Goal: Navigation & Orientation: Find specific page/section

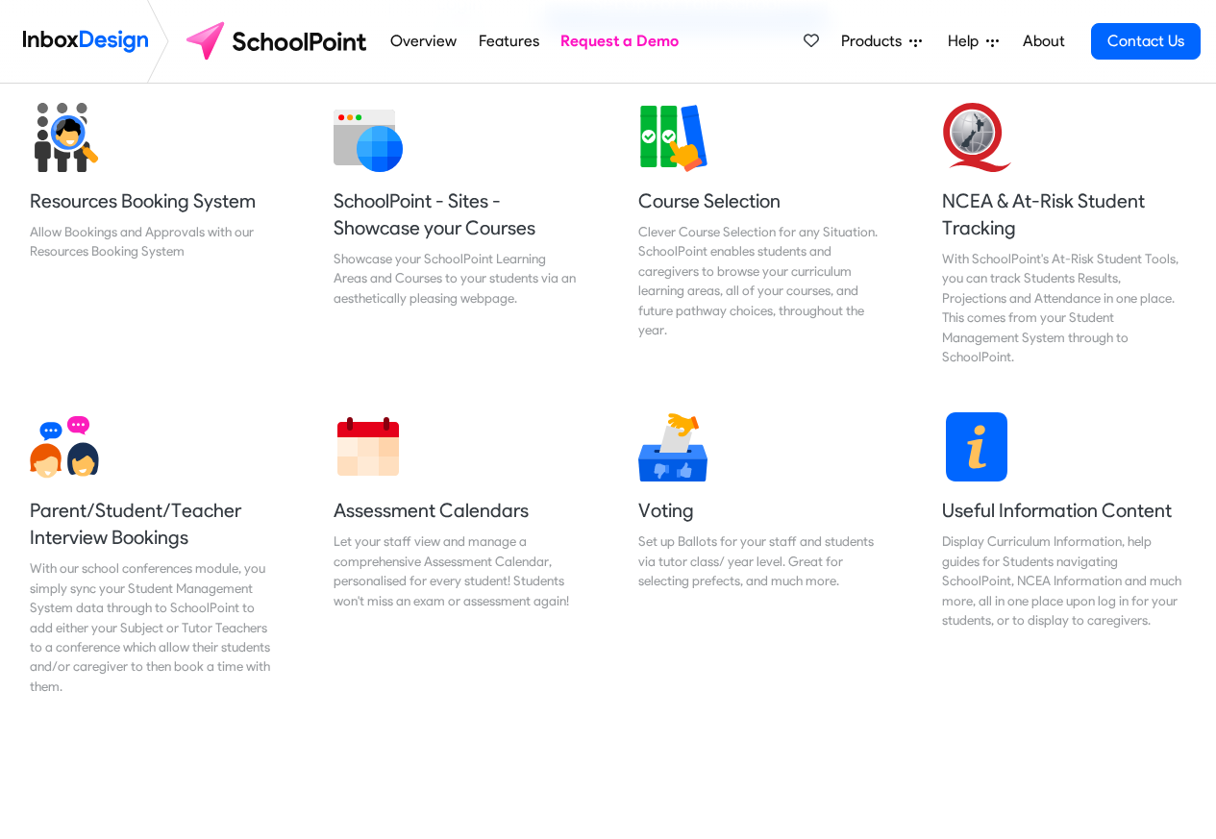
scroll to position [807, 0]
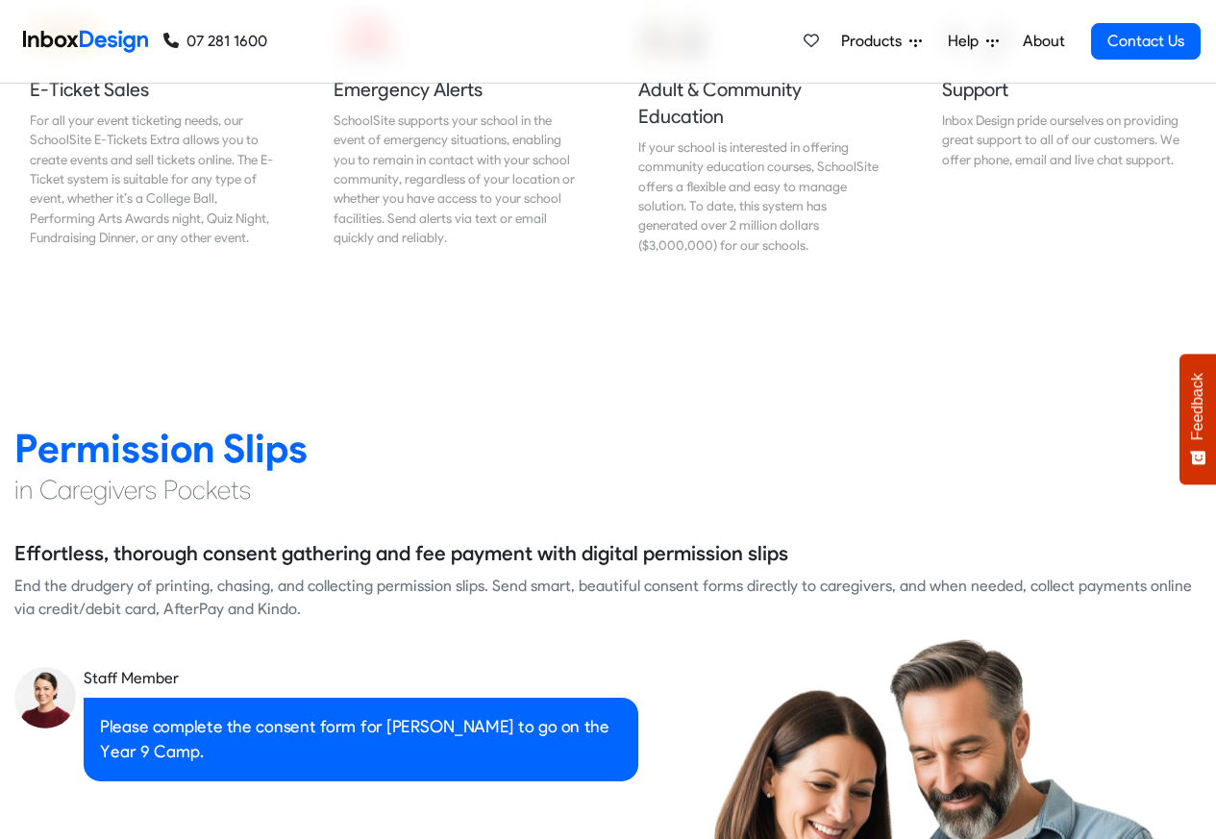
scroll to position [2422, 0]
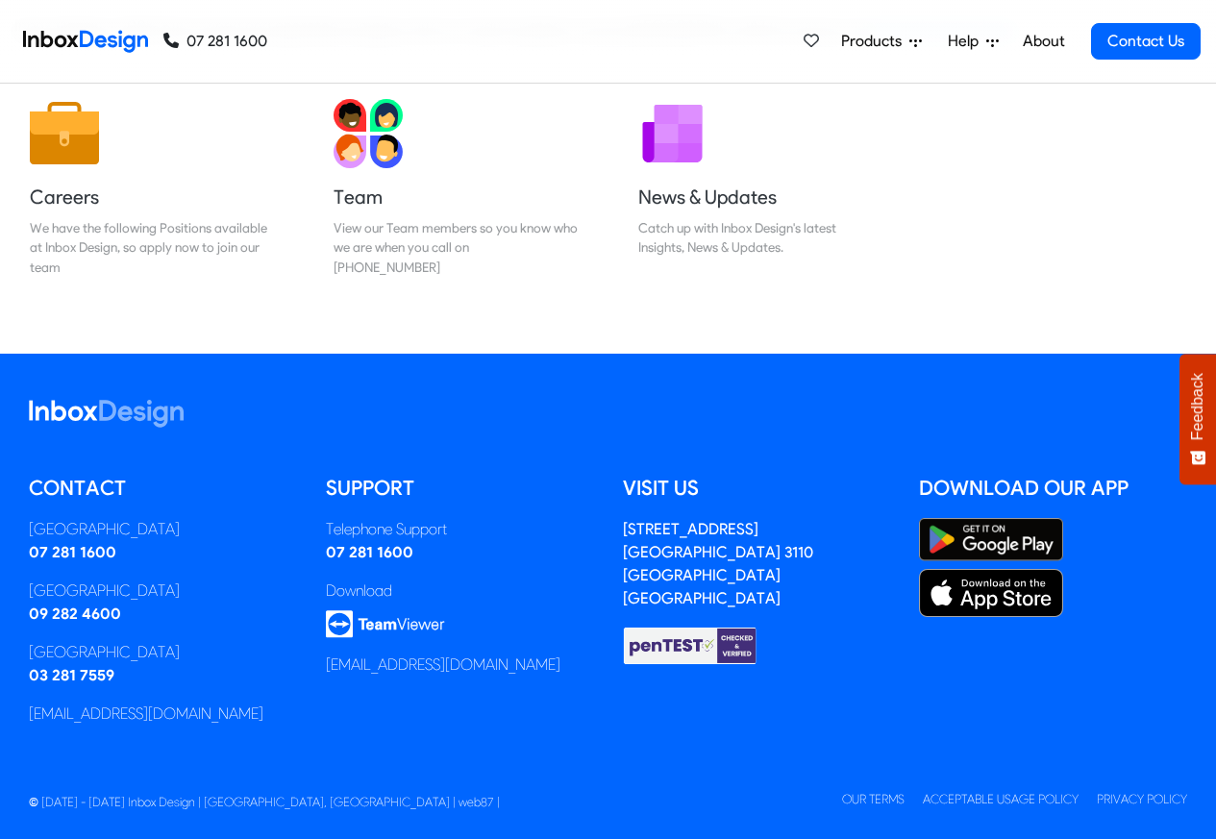
scroll to position [319, 0]
